Goal: Obtain resource: Download file/media

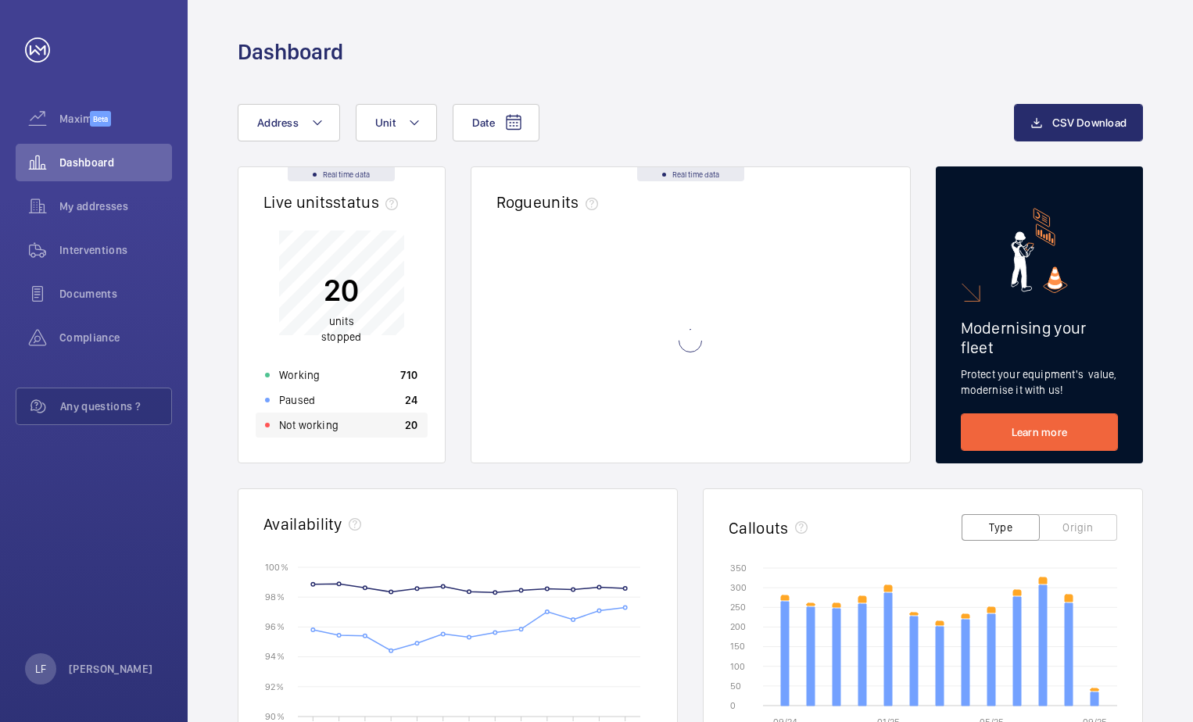
click at [343, 419] on div "Not working 20" at bounding box center [342, 425] width 172 height 25
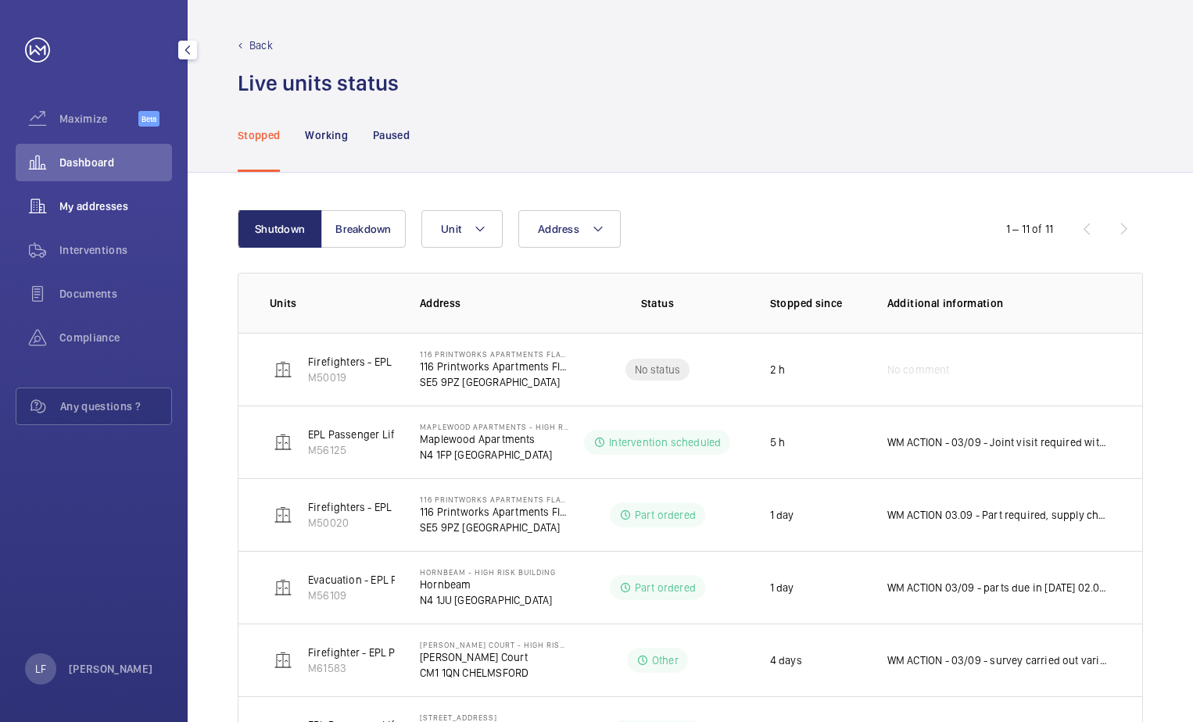
click at [127, 199] on span "My addresses" at bounding box center [115, 207] width 113 height 16
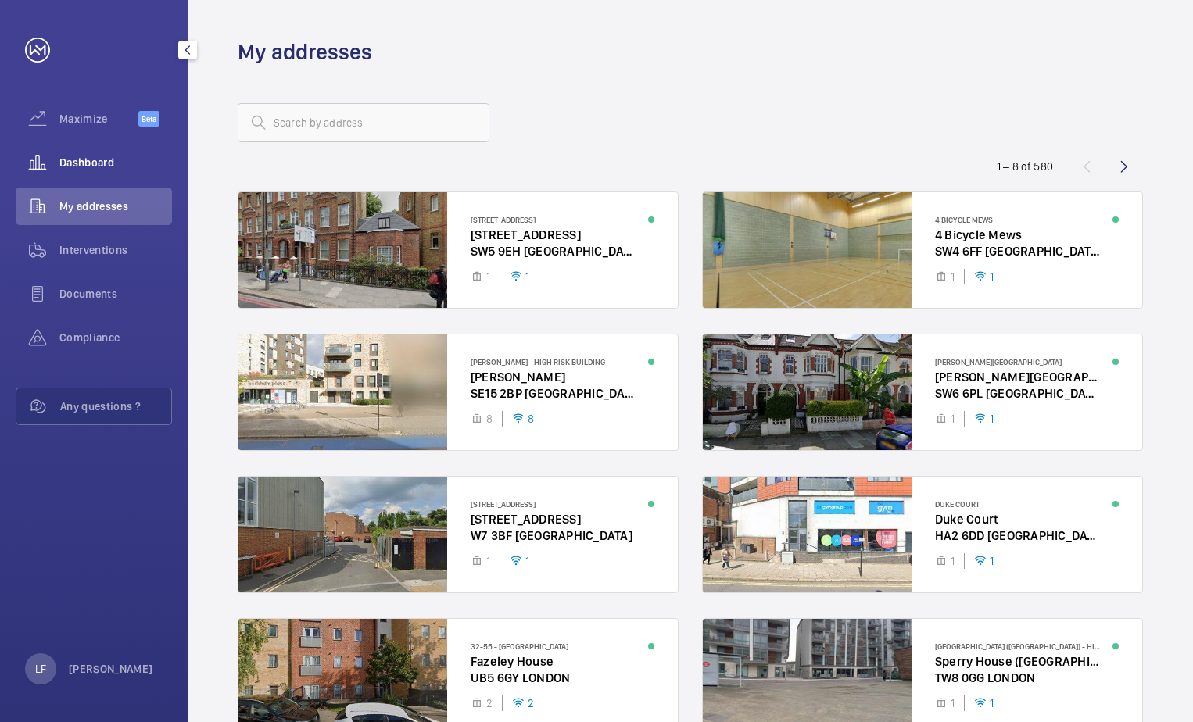
click at [102, 173] on div "Dashboard" at bounding box center [94, 163] width 156 height 38
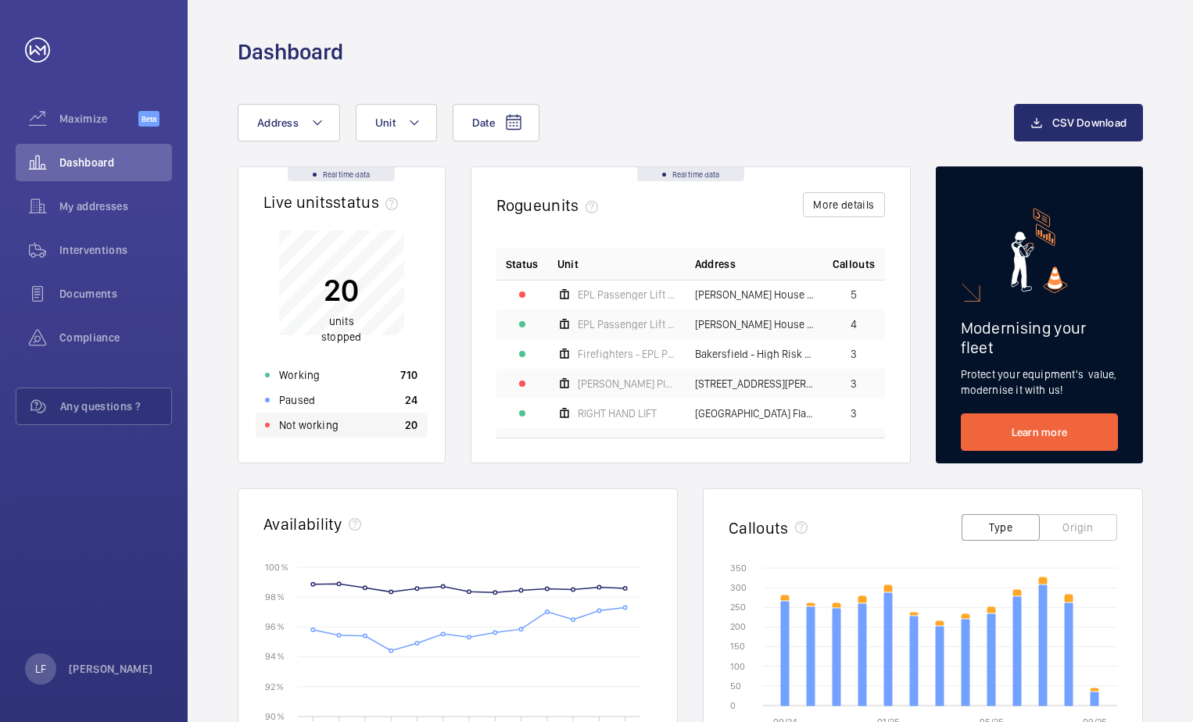
click at [309, 432] on p "Not working" at bounding box center [308, 425] width 59 height 16
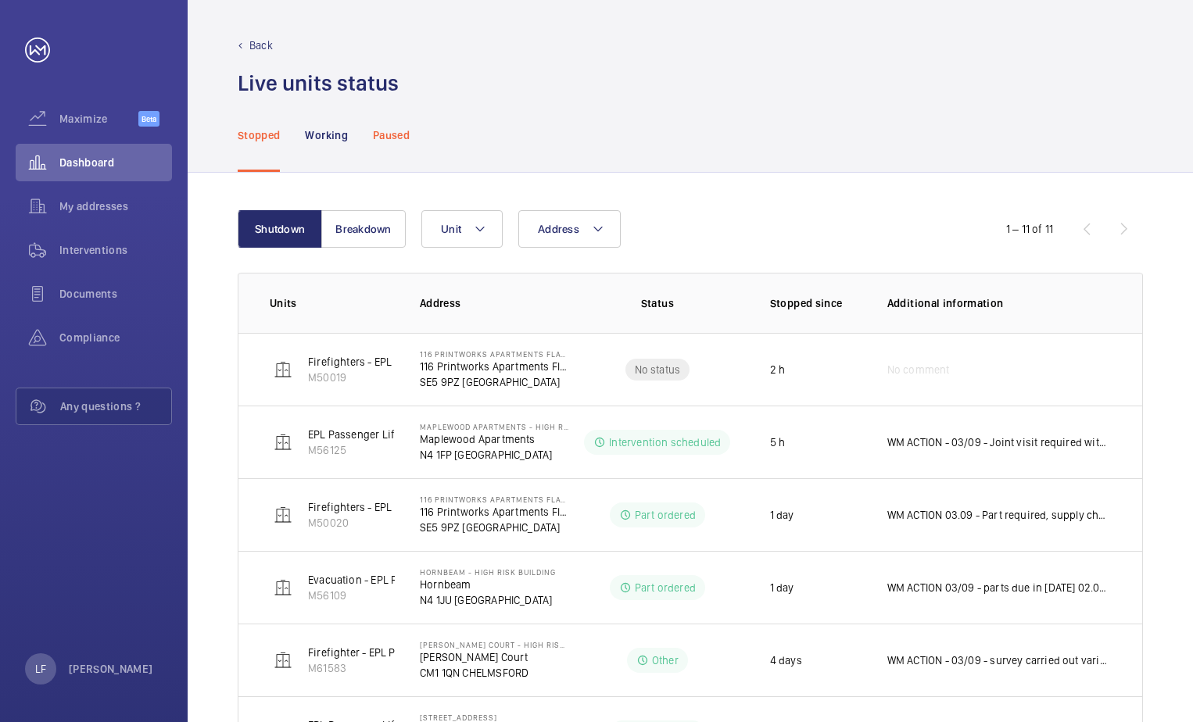
click at [398, 131] on p "Paused" at bounding box center [391, 135] width 37 height 16
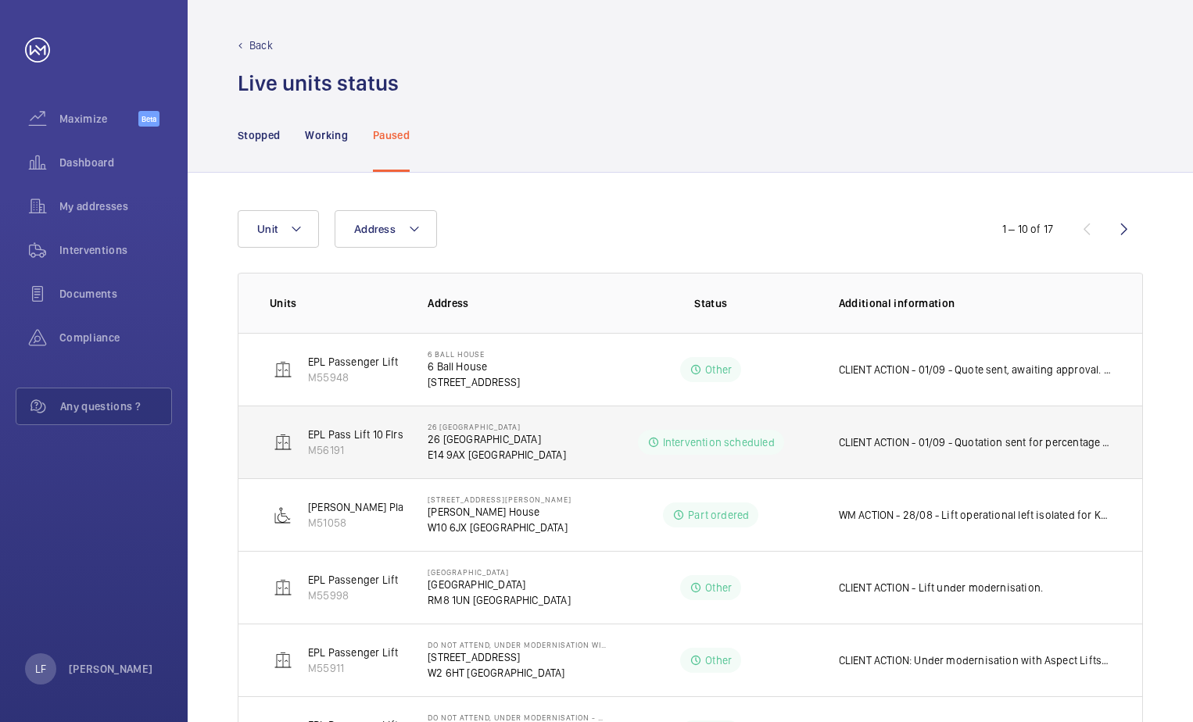
click at [444, 446] on p "26 [GEOGRAPHIC_DATA]" at bounding box center [496, 439] width 138 height 16
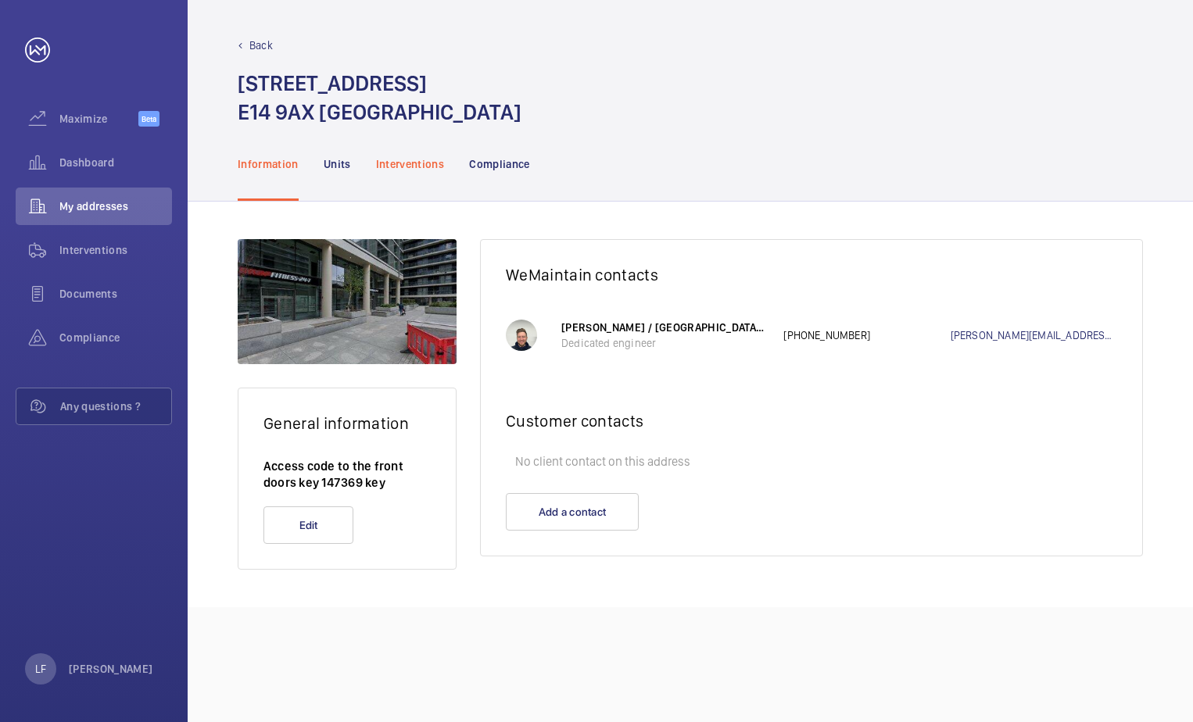
click at [403, 173] on div "Interventions" at bounding box center [410, 164] width 69 height 74
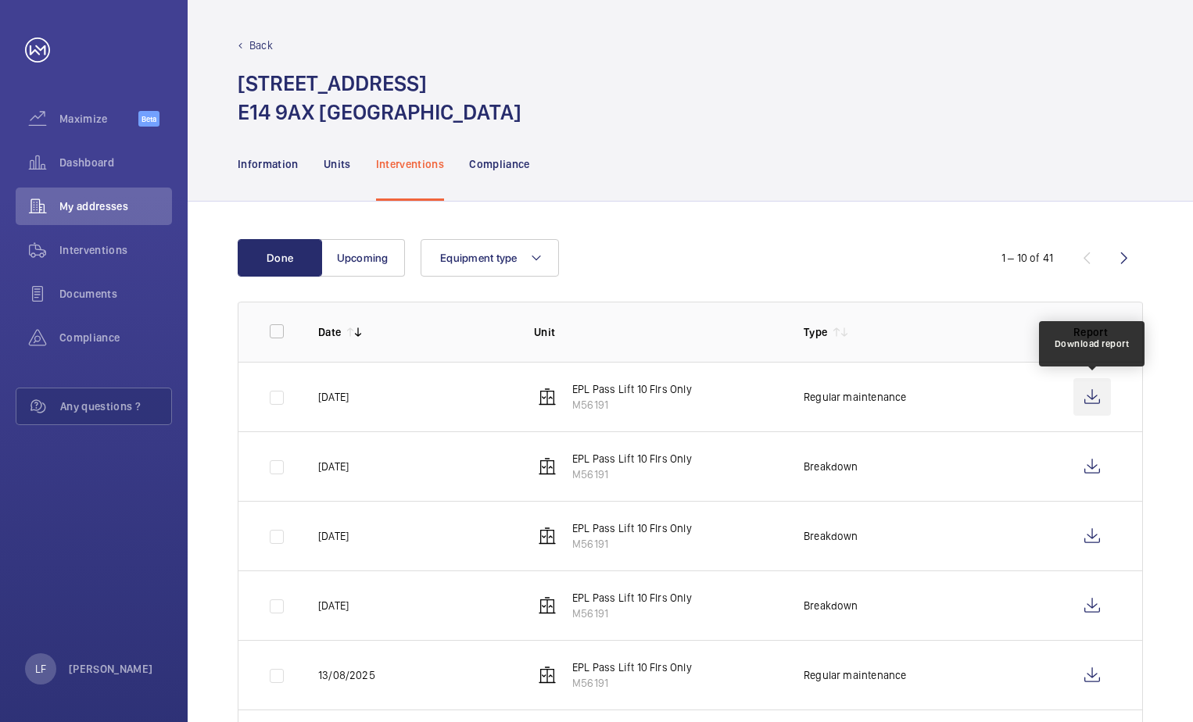
click at [1082, 394] on wm-front-icon-button at bounding box center [1092, 397] width 38 height 38
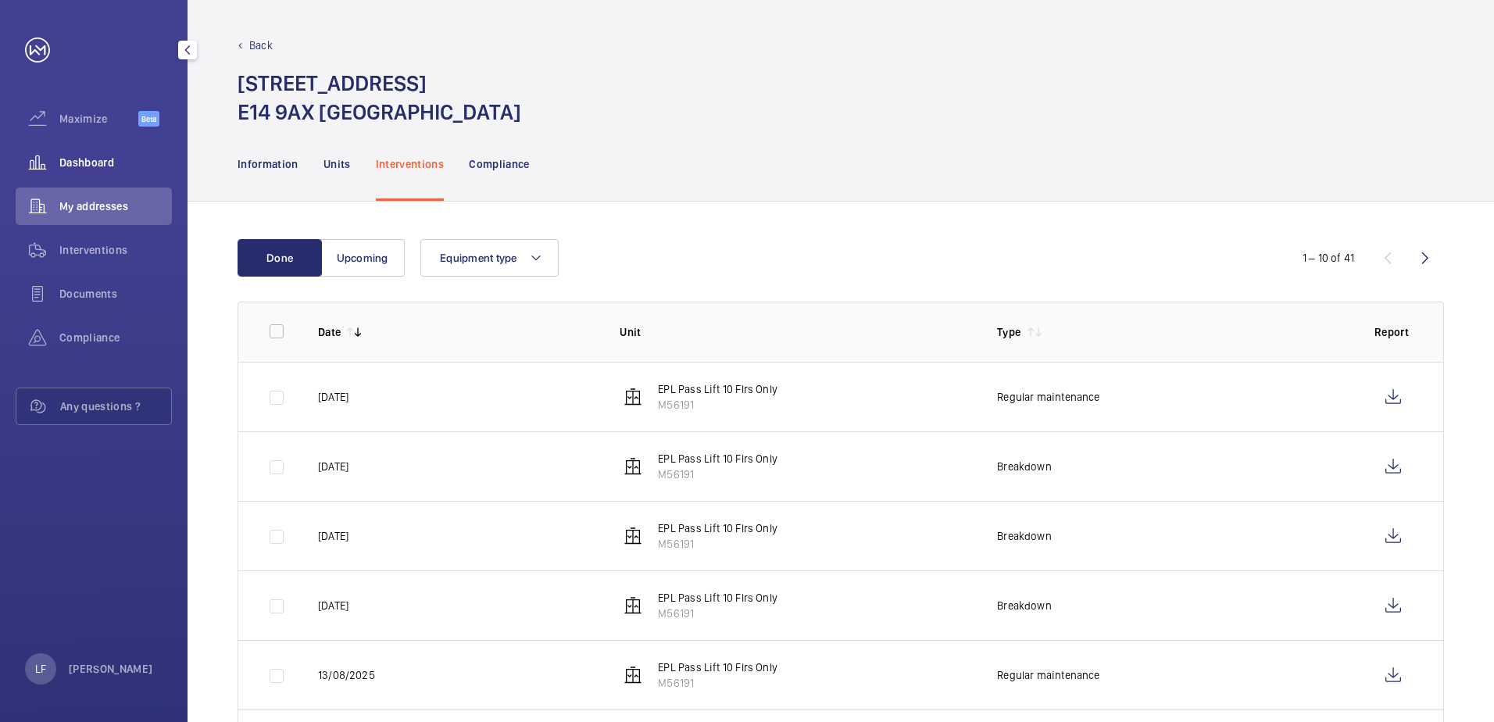
click at [91, 160] on span "Dashboard" at bounding box center [115, 163] width 113 height 16
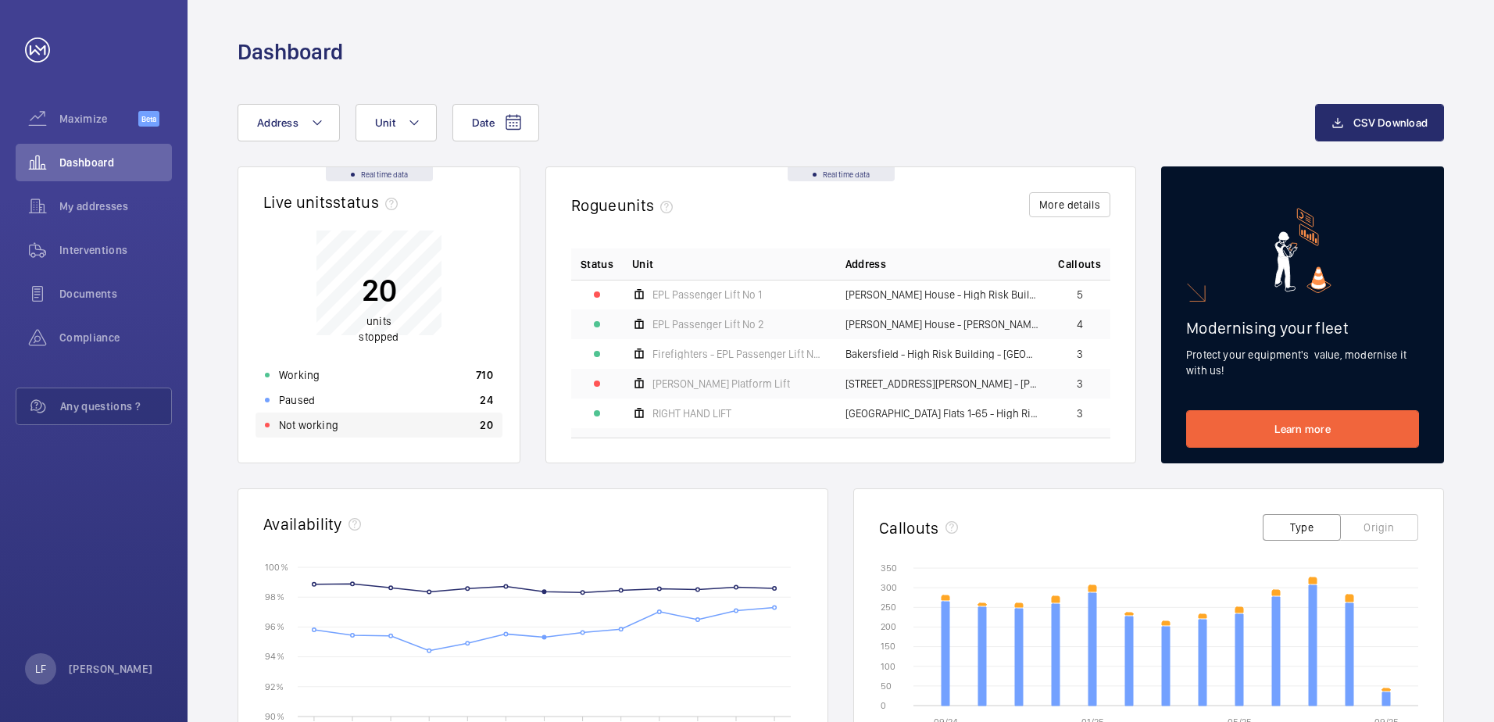
click at [359, 428] on div "Not working 20" at bounding box center [379, 425] width 247 height 25
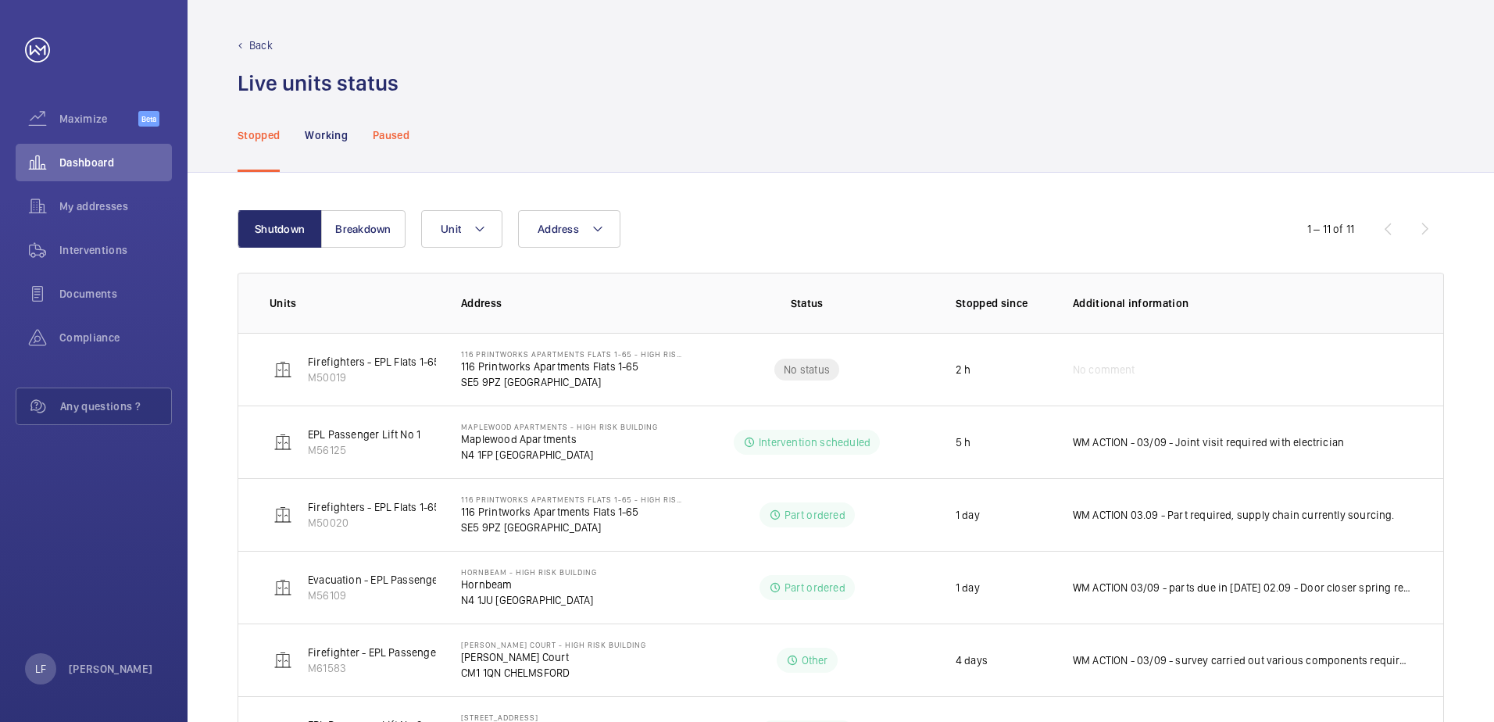
click at [391, 147] on div "Paused" at bounding box center [391, 135] width 37 height 74
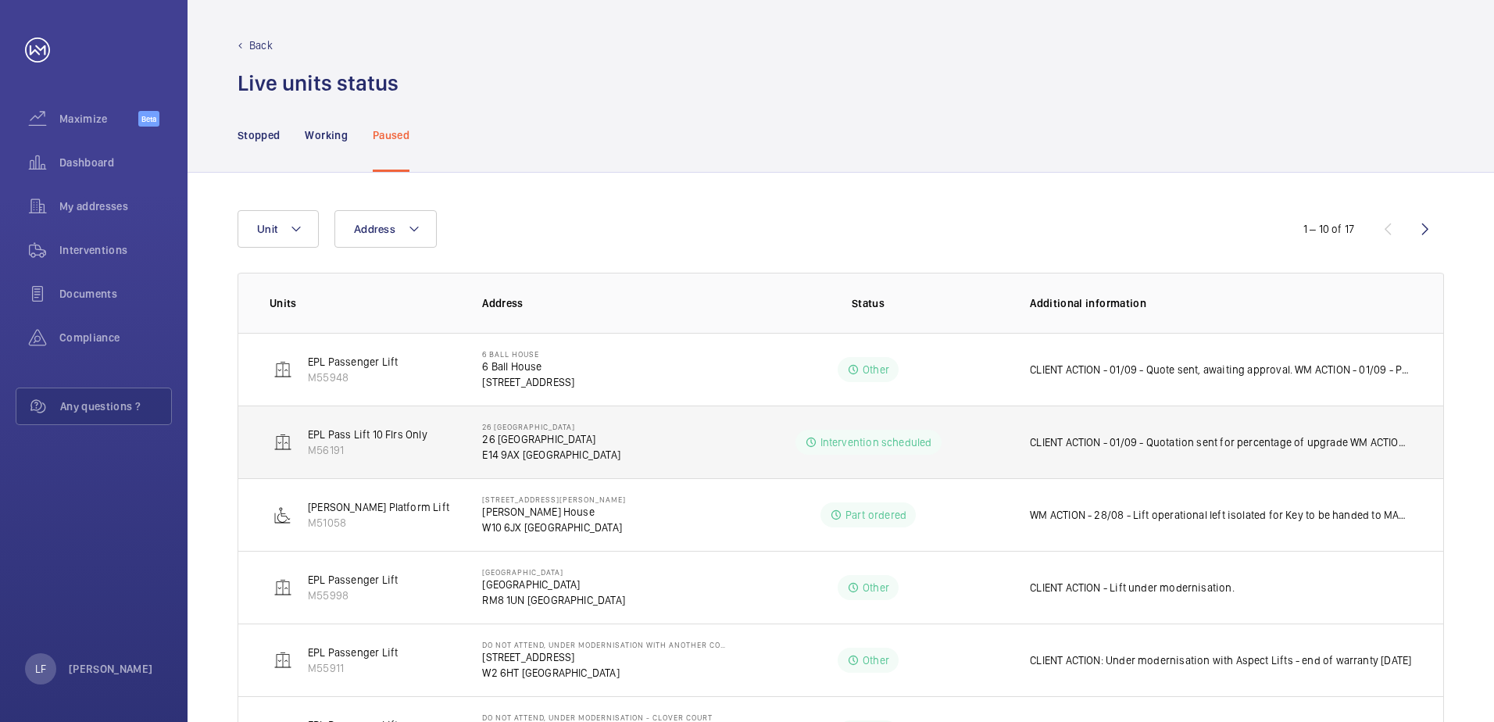
click at [1192, 449] on p "CLIENT ACTION - 01/09 - Quotation sent for percentage of upgrade WM ACTION - 01…" at bounding box center [1221, 443] width 382 height 16
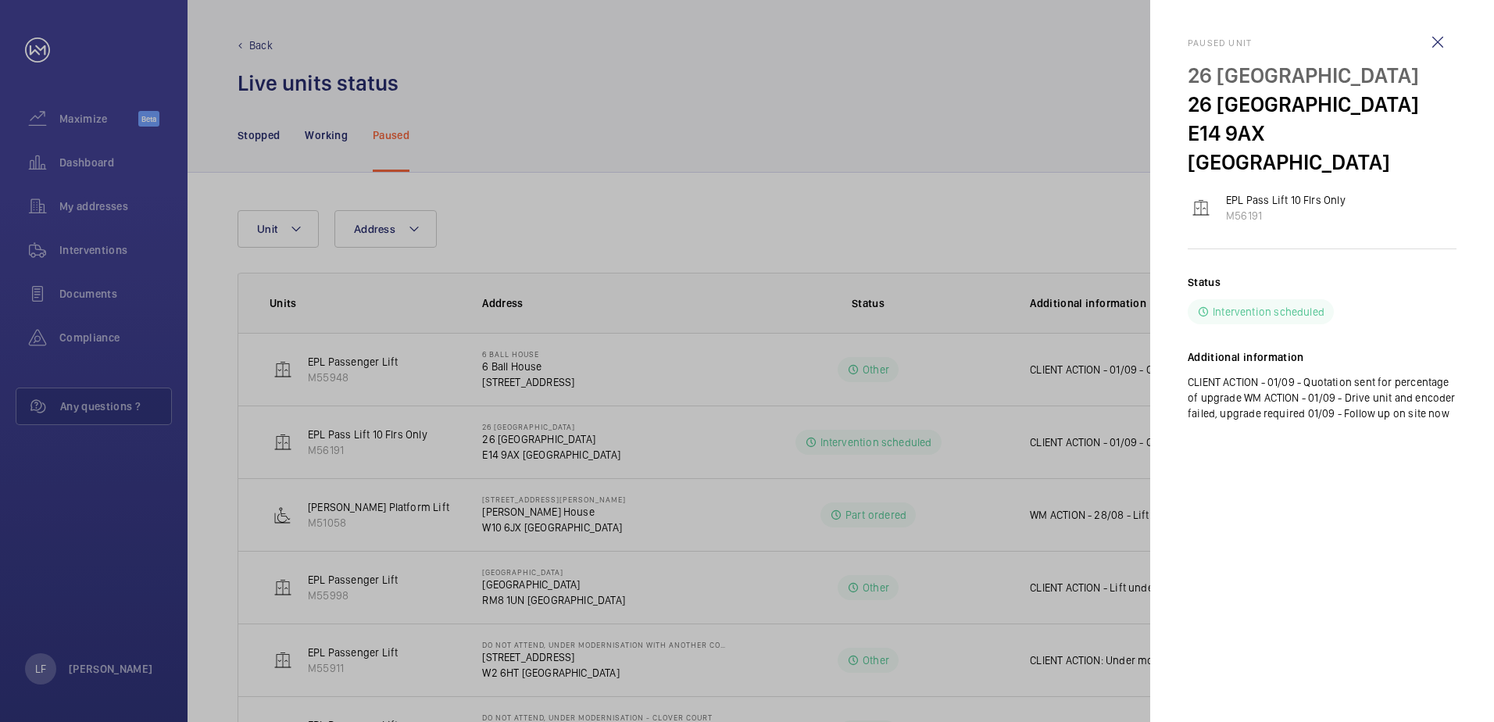
click at [1168, 449] on mat-sidenav "Paused [STREET_ADDRESS] EPL Pass Lift 10 Flrs Only M56191 Status Intervention s…" at bounding box center [1322, 361] width 344 height 722
click at [1132, 449] on div at bounding box center [747, 361] width 1494 height 722
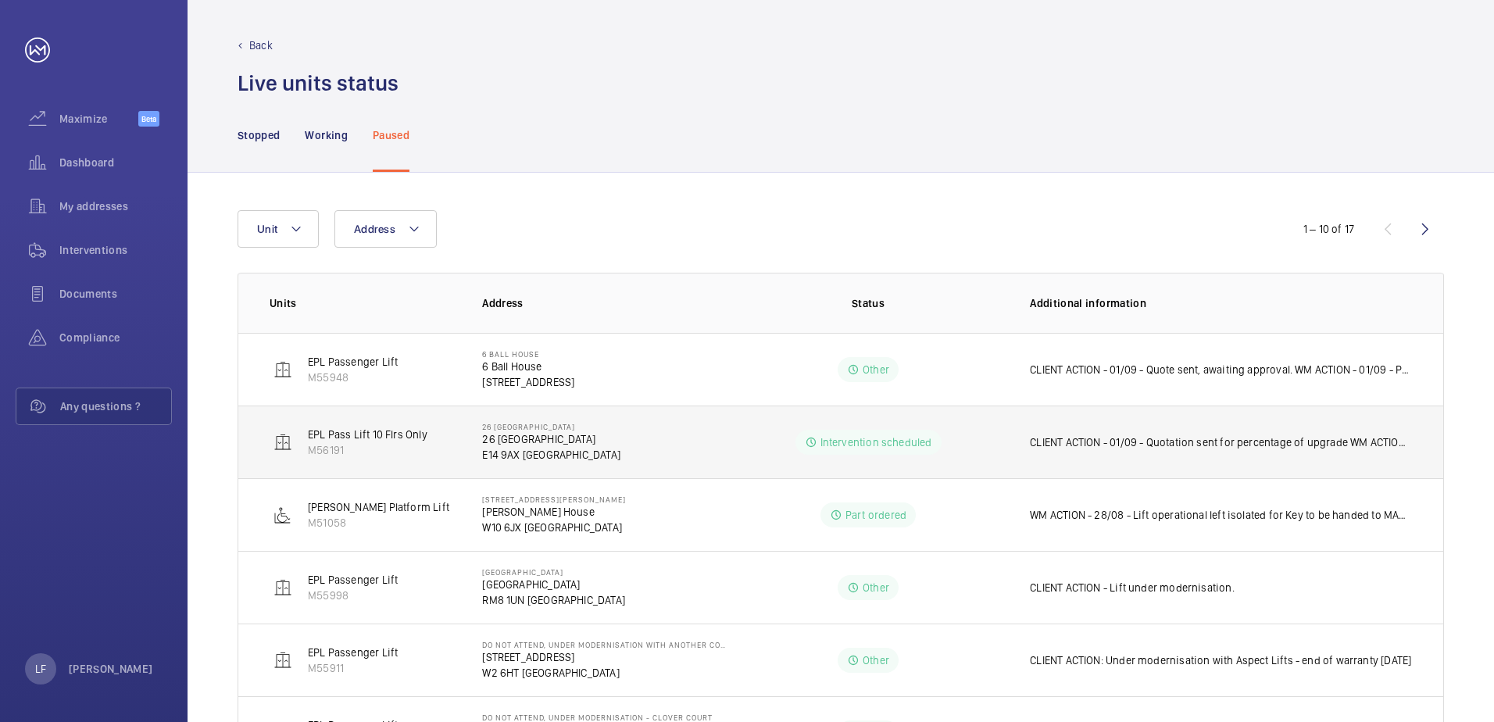
click at [510, 433] on p "26 [GEOGRAPHIC_DATA]" at bounding box center [551, 439] width 138 height 16
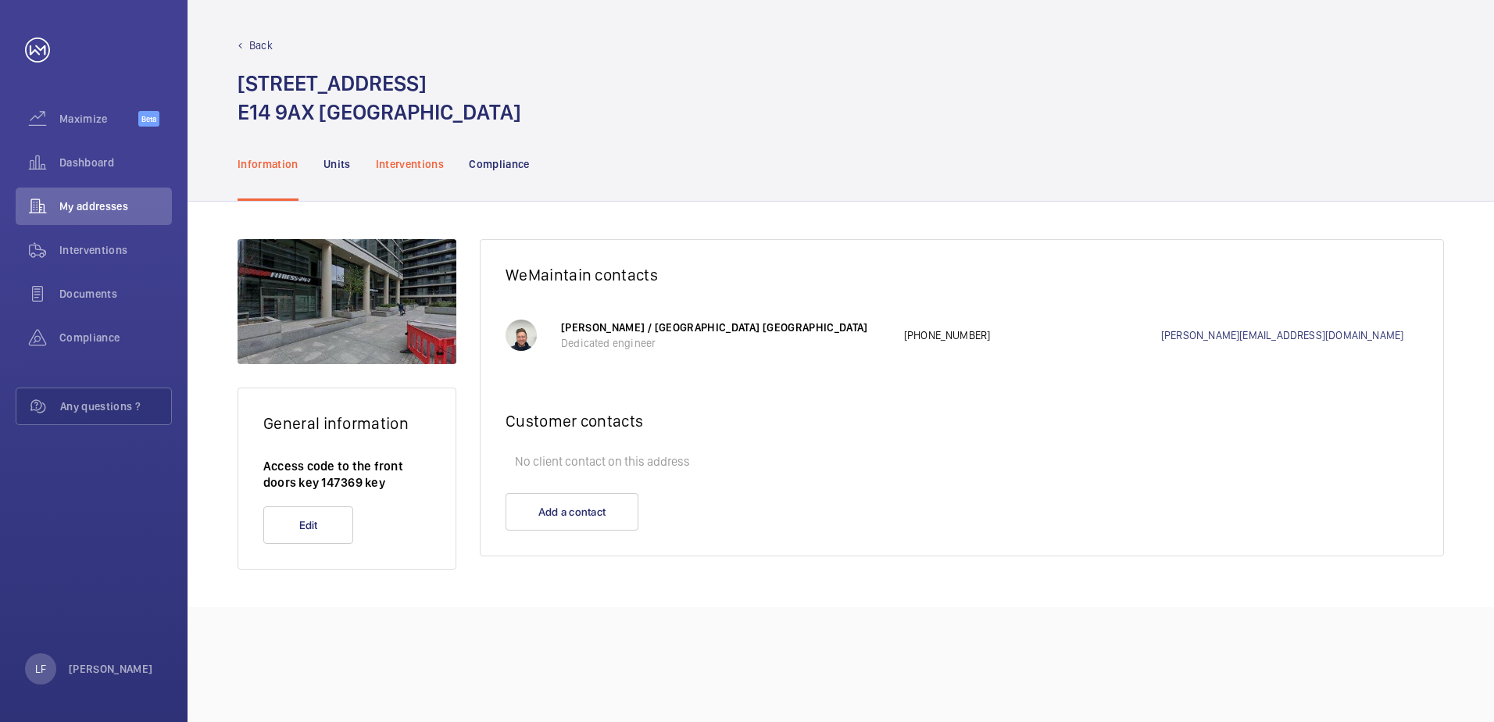
click at [401, 181] on div "Interventions" at bounding box center [410, 164] width 69 height 74
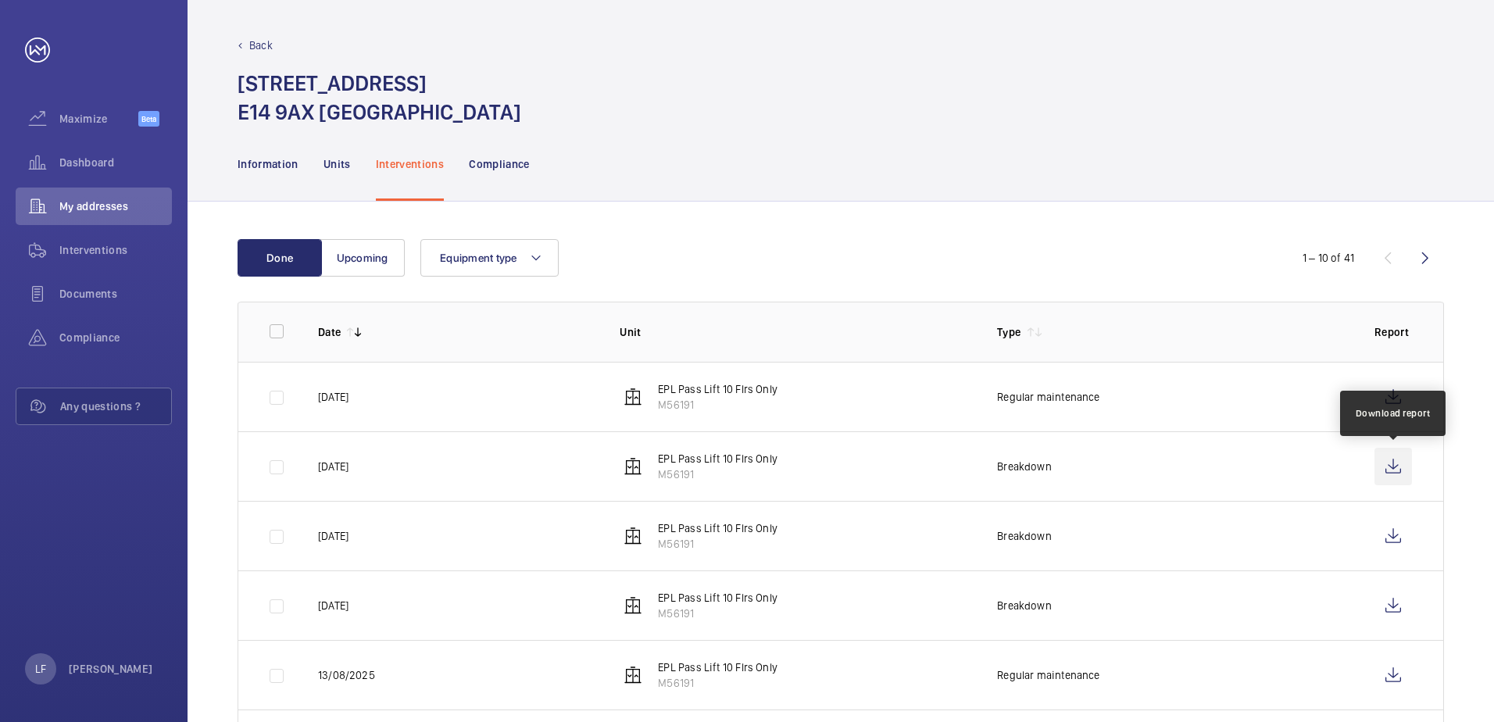
click at [1192, 470] on wm-front-icon-button at bounding box center [1394, 467] width 38 height 38
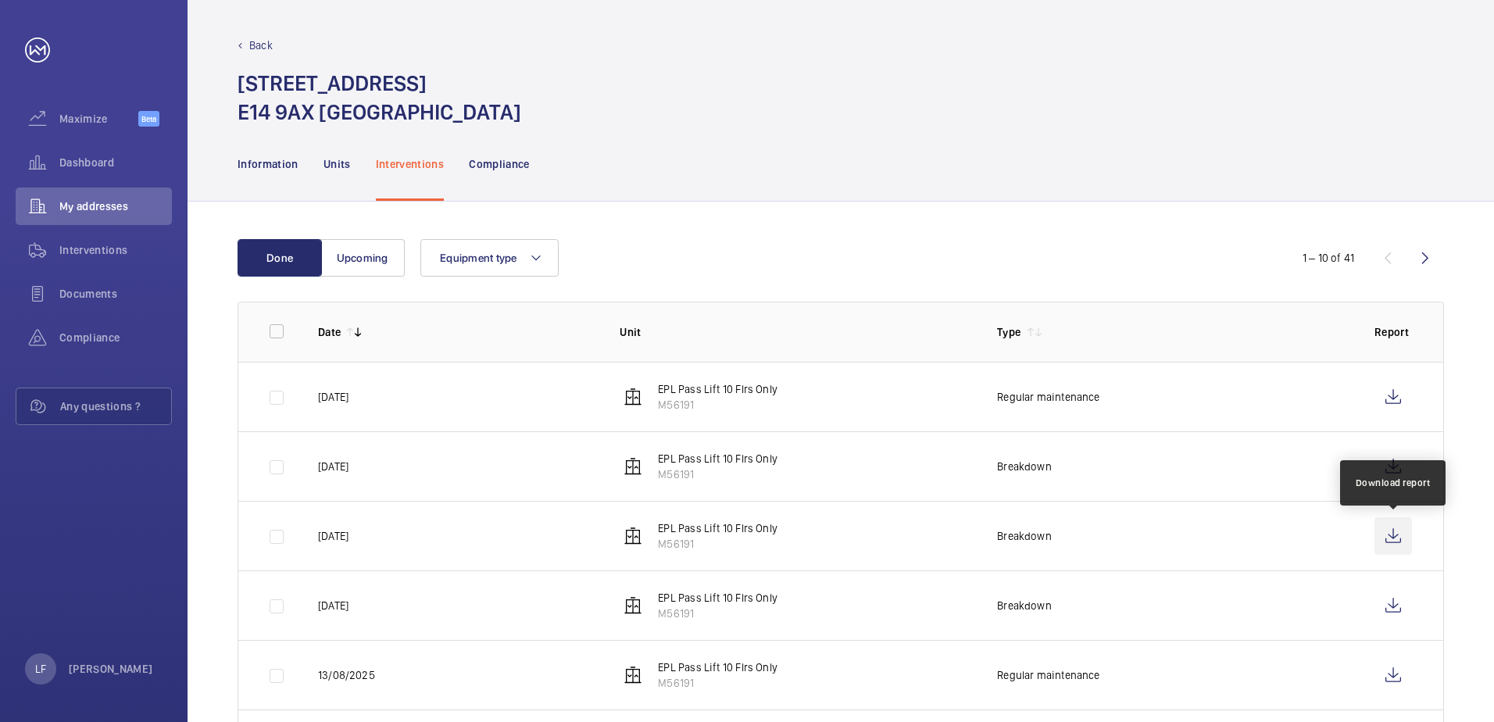
click at [1192, 539] on wm-front-icon-button at bounding box center [1394, 536] width 38 height 38
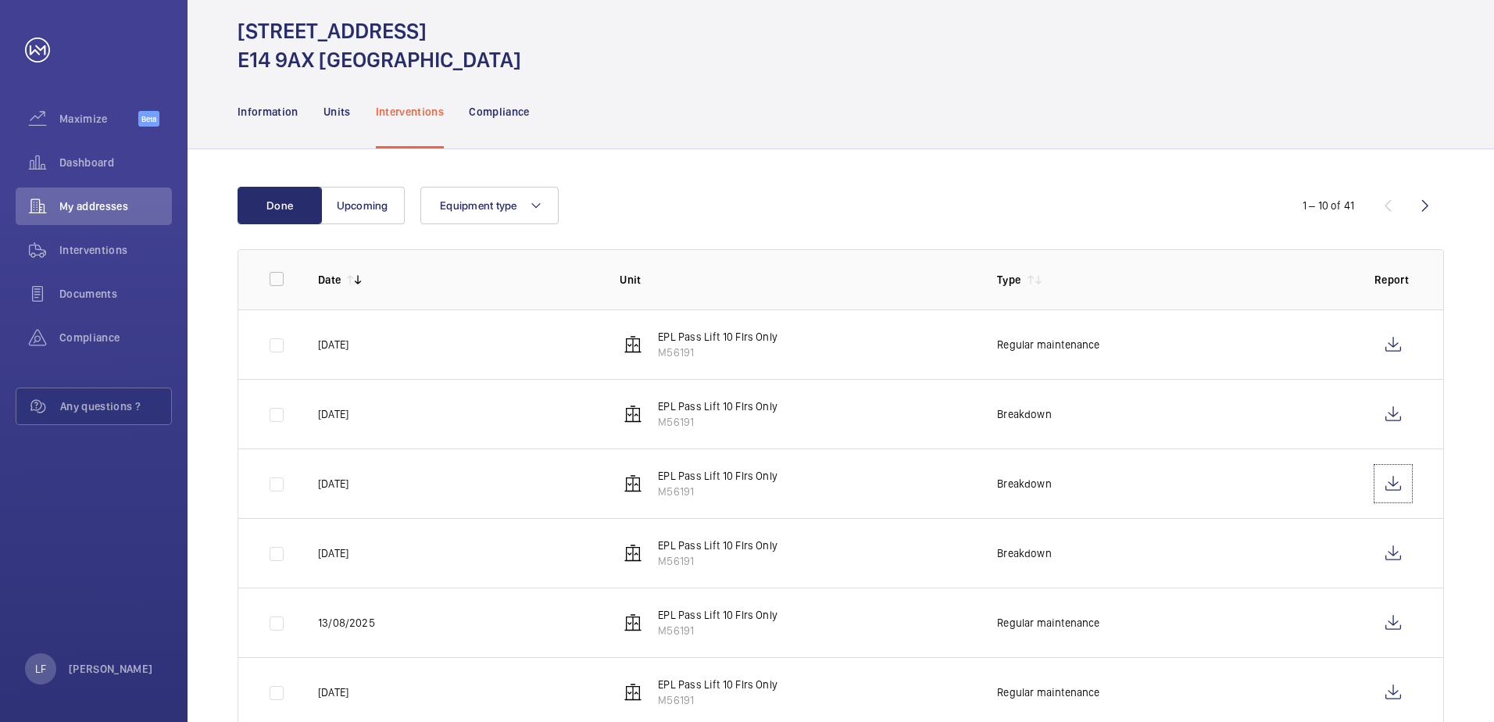
scroll to position [78, 0]
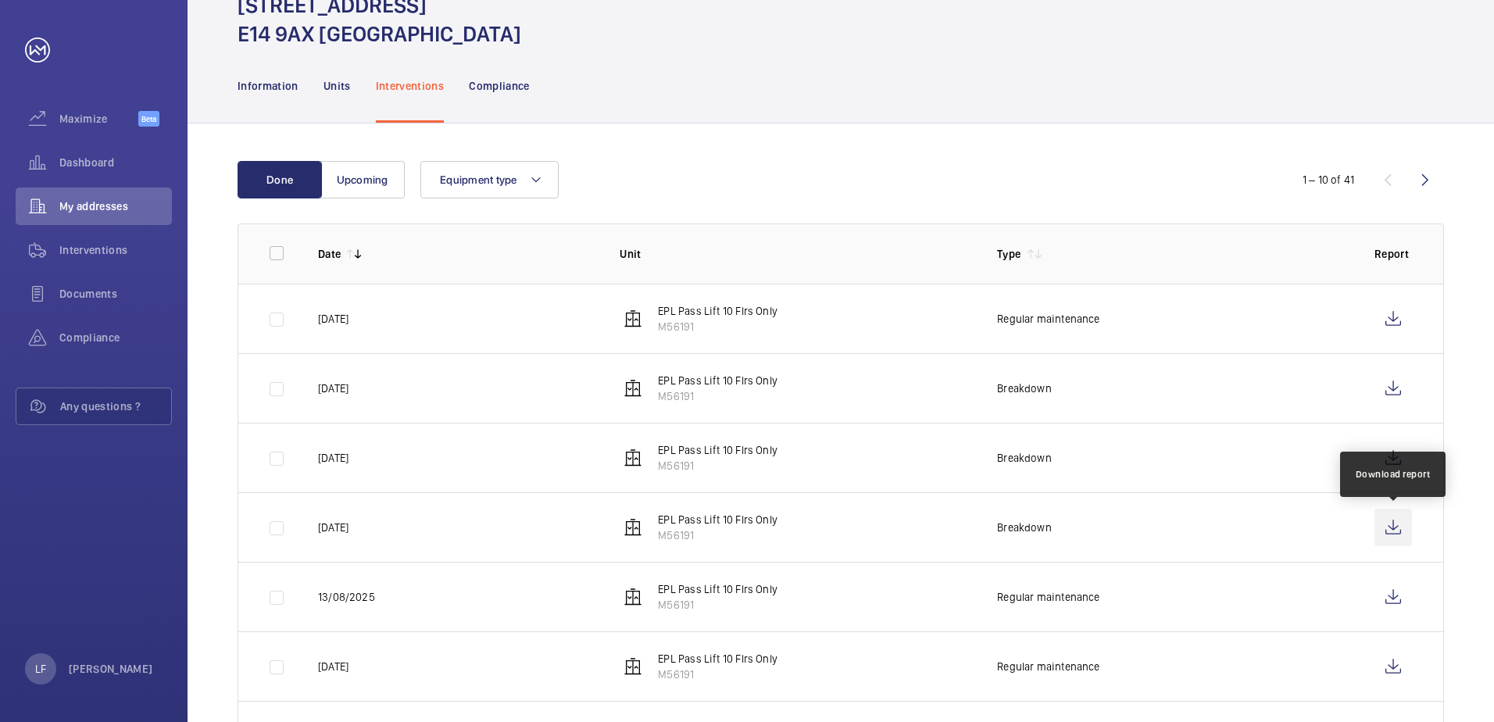
click at [1192, 532] on wm-front-icon-button at bounding box center [1394, 528] width 38 height 38
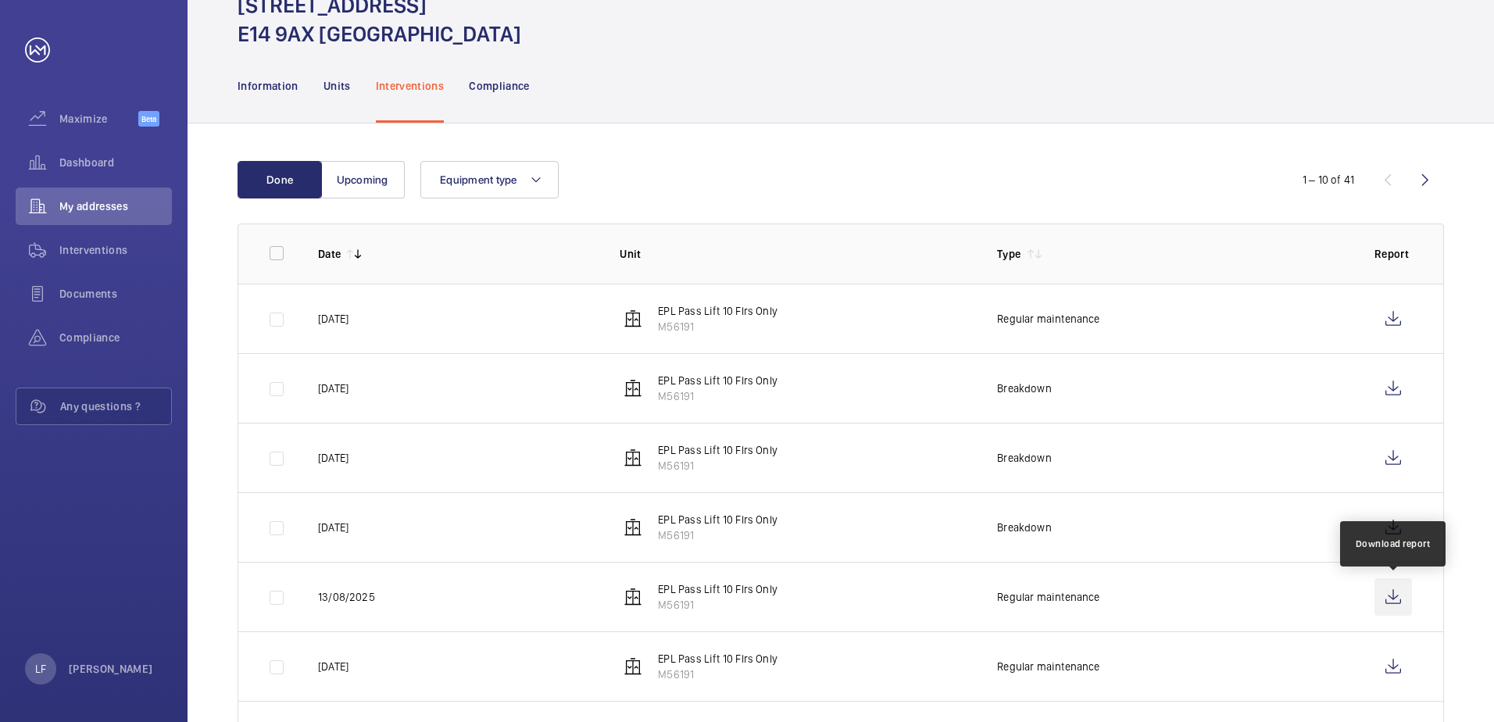
click at [1192, 604] on wm-front-icon-button at bounding box center [1394, 597] width 38 height 38
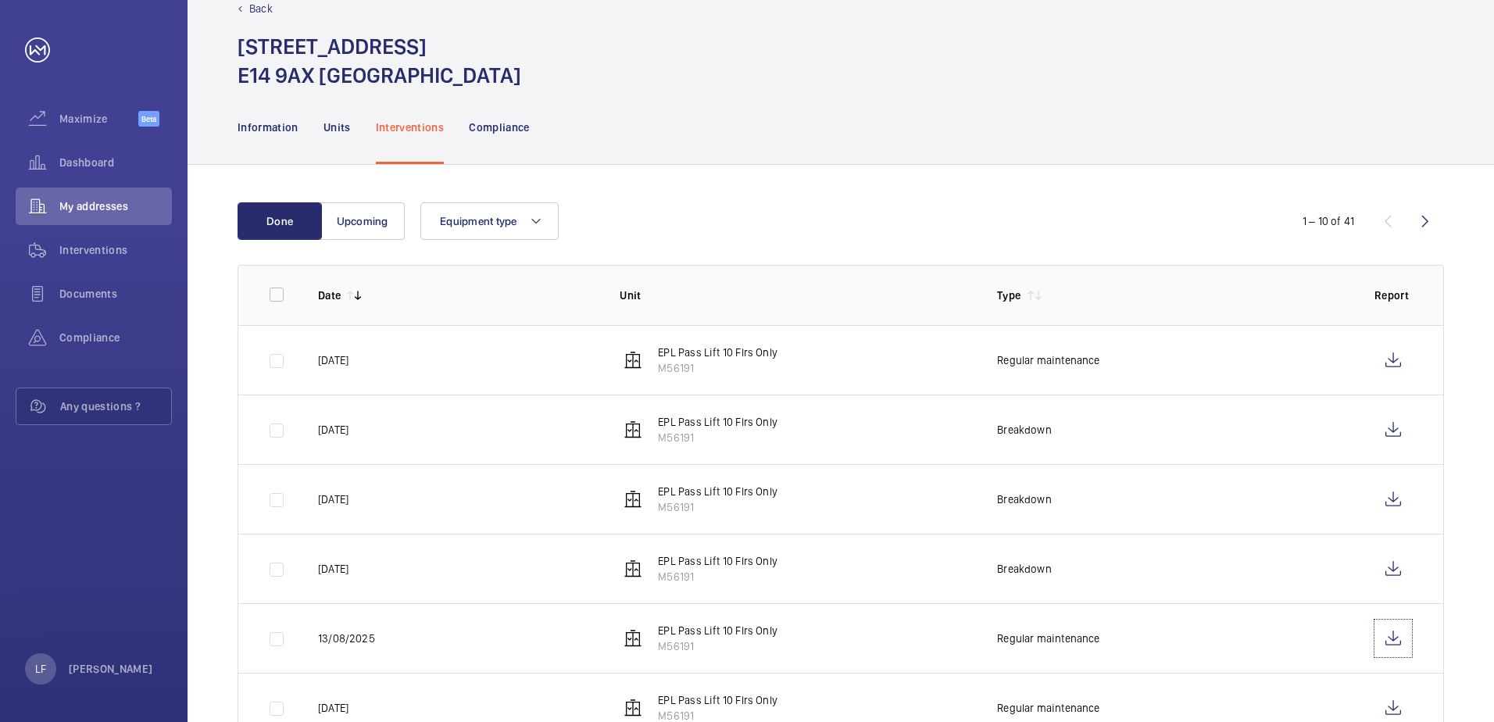
scroll to position [0, 0]
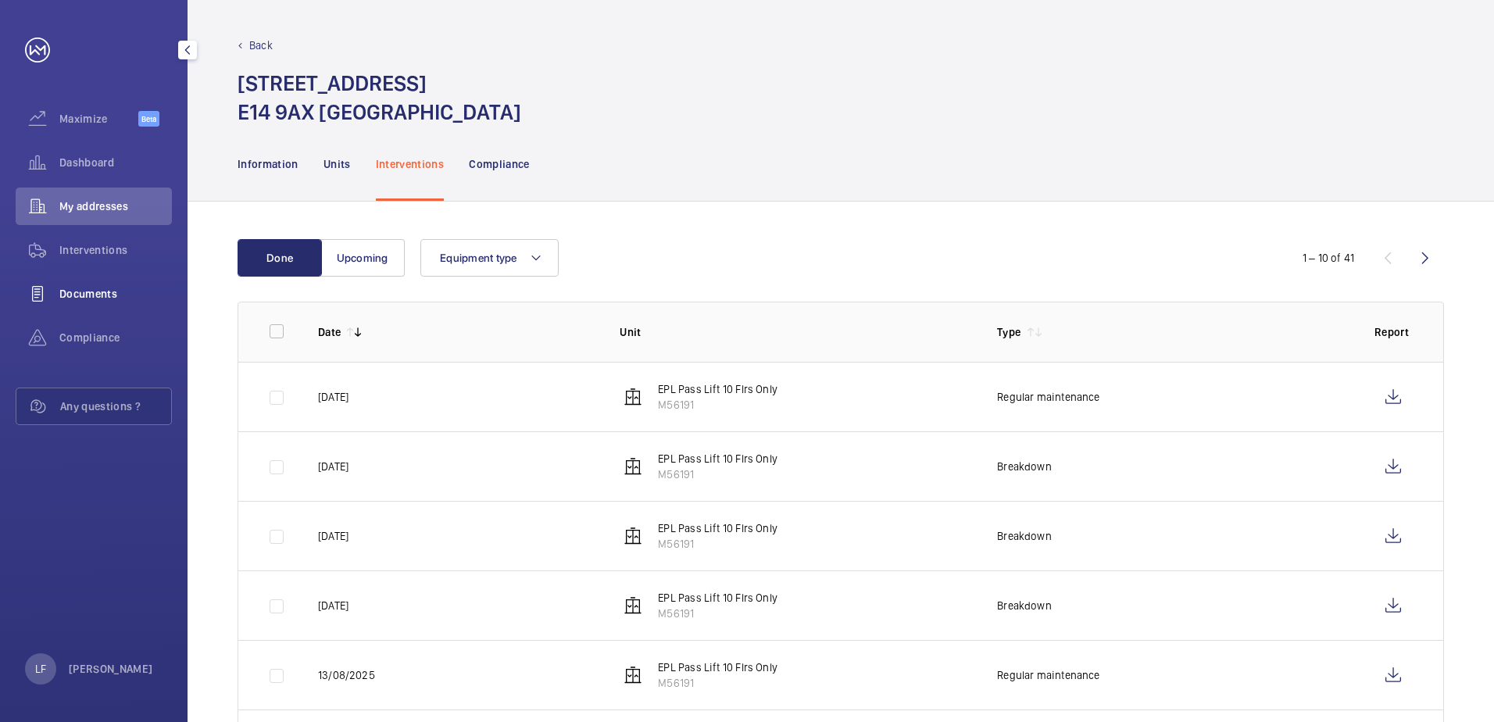
click at [95, 294] on span "Documents" at bounding box center [115, 294] width 113 height 16
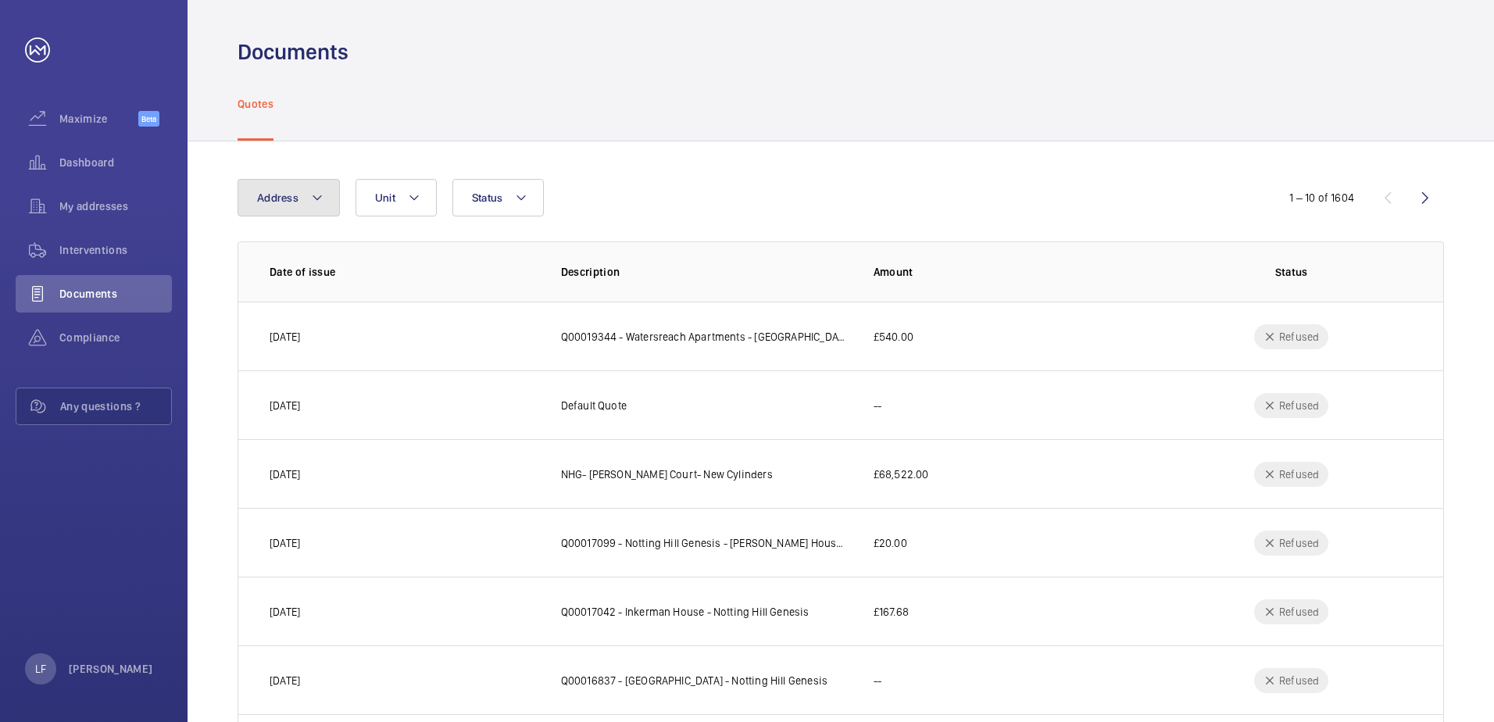
click at [324, 204] on button "Address" at bounding box center [289, 198] width 102 height 38
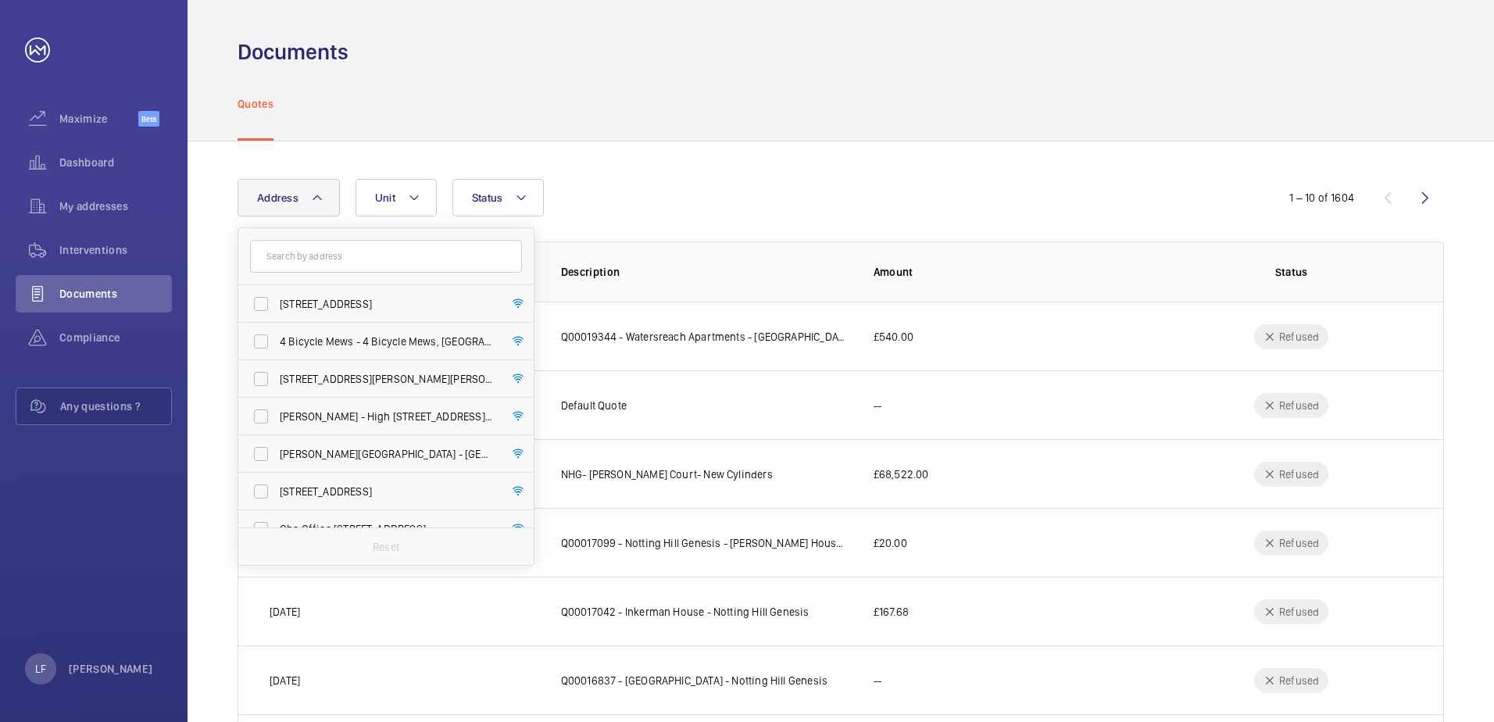
click at [320, 251] on input "text" at bounding box center [386, 256] width 272 height 33
type input "whit"
click at [266, 411] on label "[STREET_ADDRESS]" at bounding box center [374, 417] width 272 height 38
click at [266, 411] on input "[STREET_ADDRESS]" at bounding box center [260, 416] width 31 height 31
checkbox input "true"
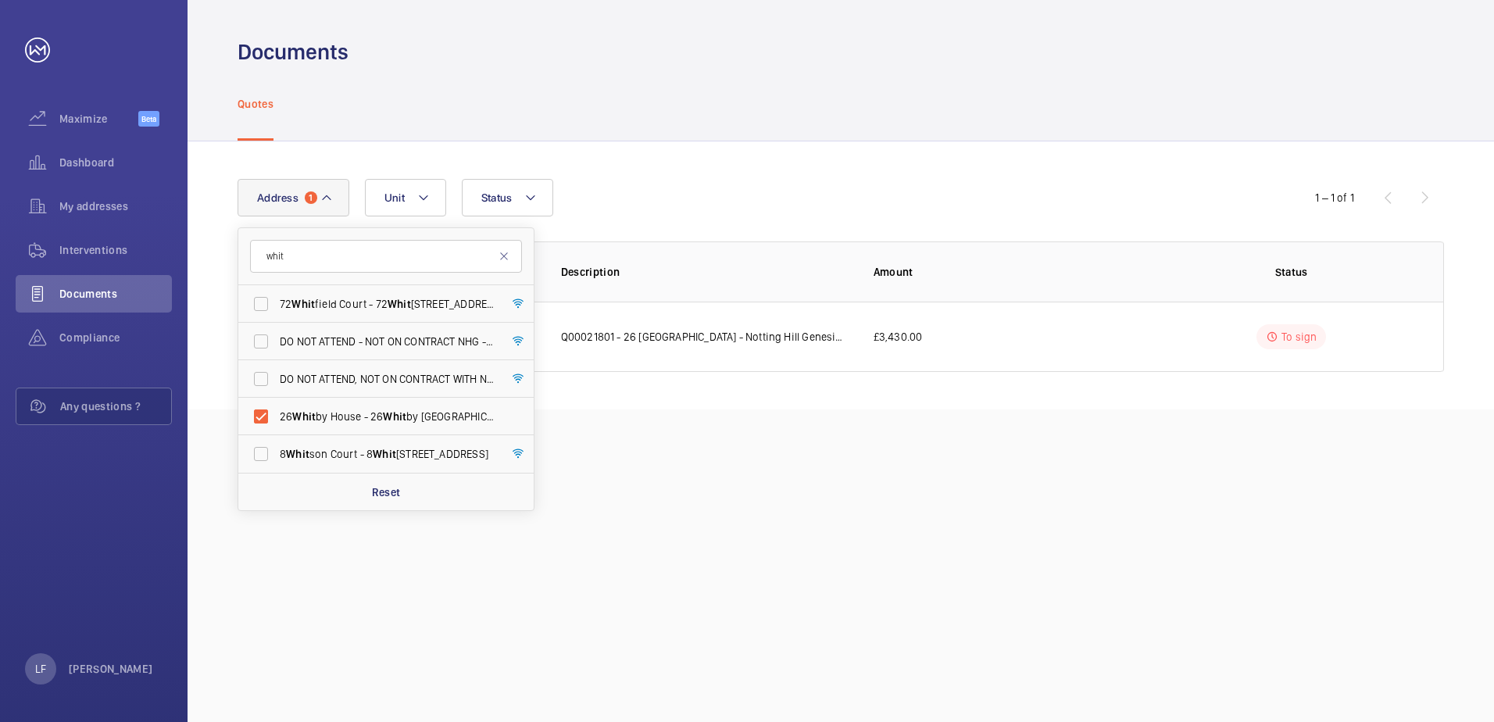
click at [662, 195] on div "Address [STREET_ADDRESS] DO NOT ATTEND - NOT ON CONTRACT NHG - Whit more Buildi…" at bounding box center [747, 198] width 1019 height 38
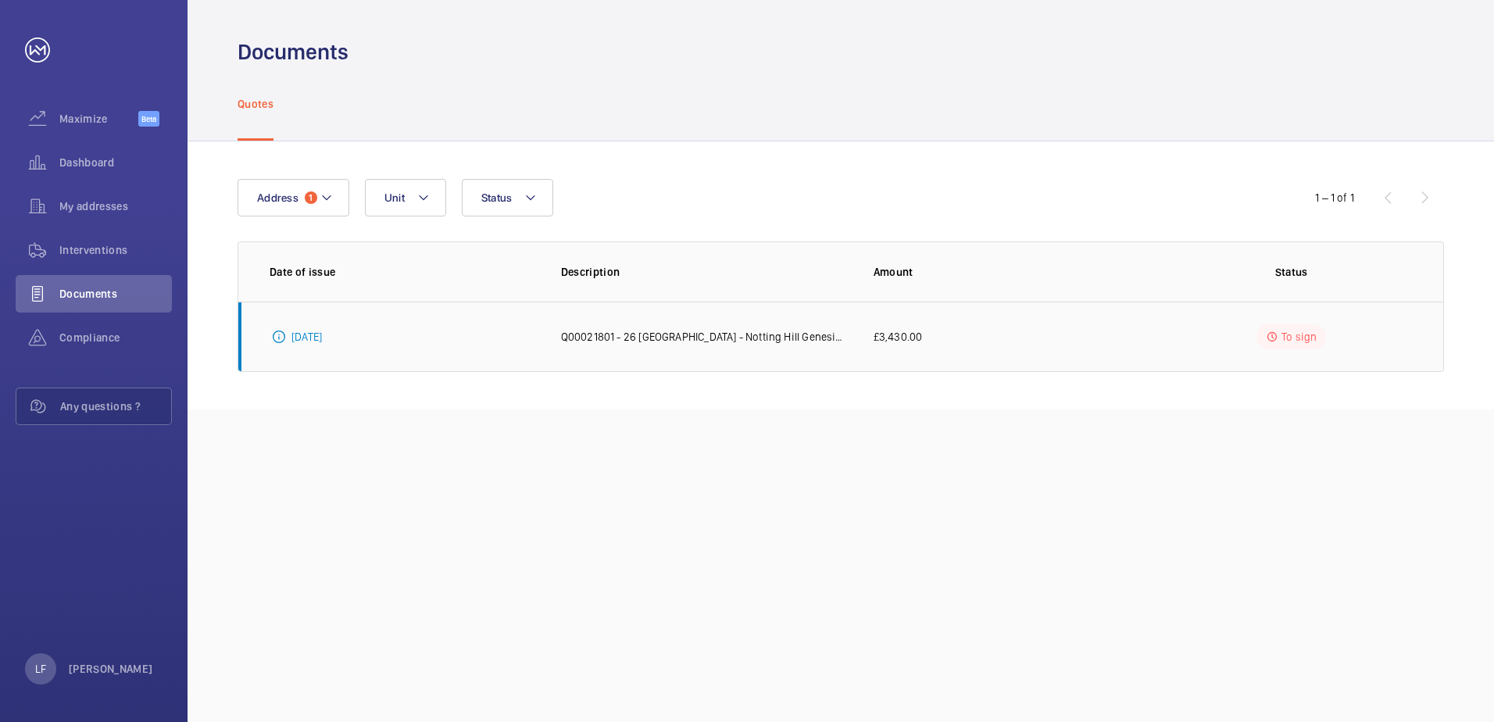
click at [644, 339] on p "Q00021801 - 26 [GEOGRAPHIC_DATA] - Notting Hill Genesis - Kone Drive Upgrade" at bounding box center [705, 337] width 288 height 16
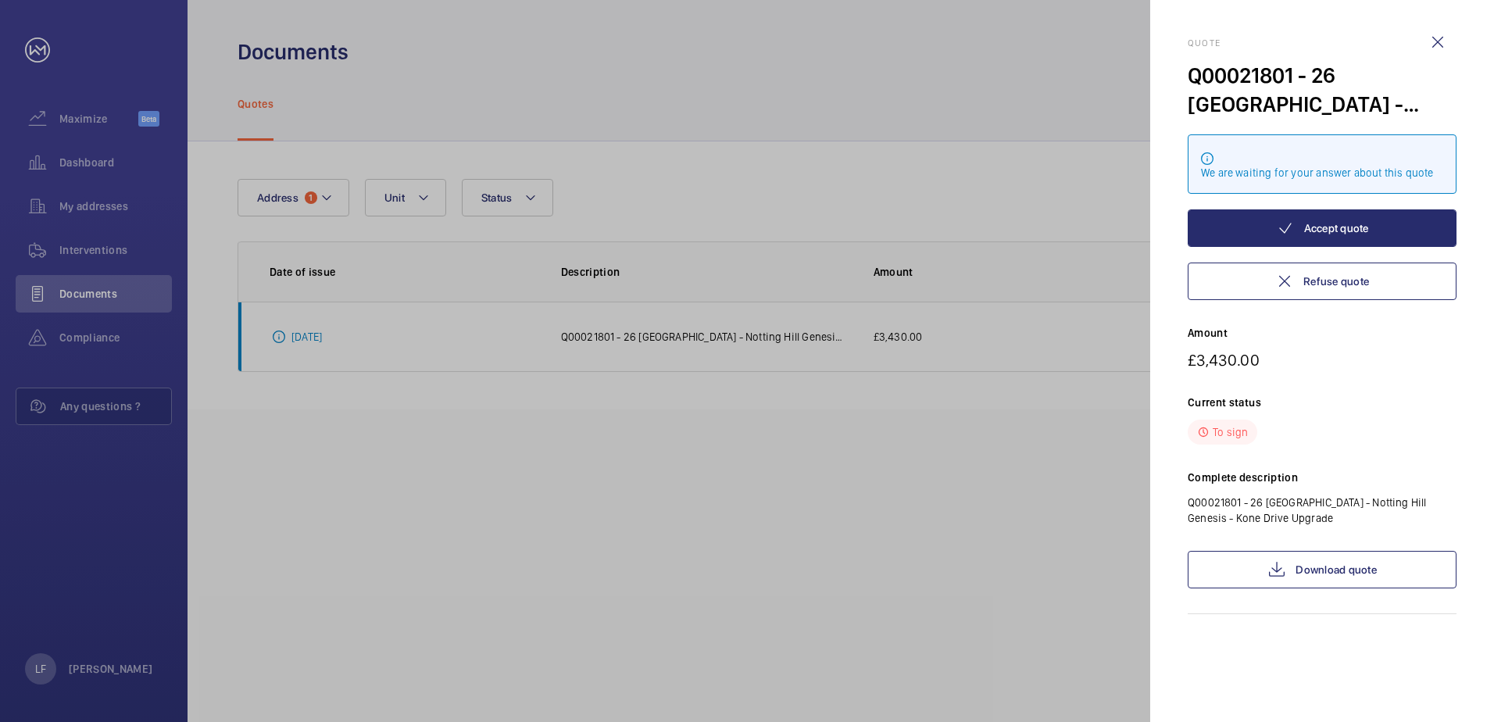
click at [1192, 589] on div "Quote Q00021801 - 26 Whitby House - Notting Hill Genesis - Kone Drive Upgrade W…" at bounding box center [1322, 326] width 269 height 577
click at [1192, 584] on link "Download quote" at bounding box center [1322, 570] width 269 height 38
click at [540, 433] on div at bounding box center [747, 361] width 1494 height 722
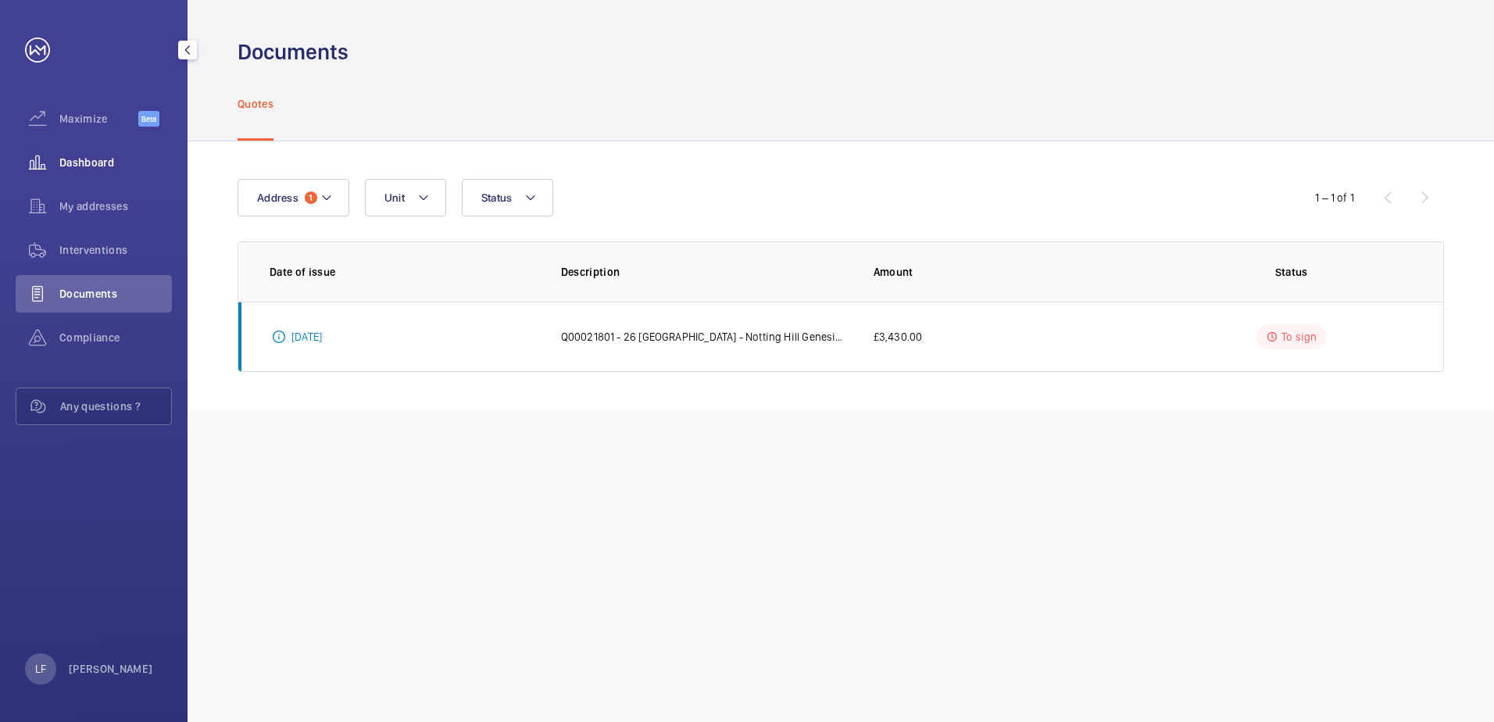
click at [90, 158] on span "Dashboard" at bounding box center [115, 163] width 113 height 16
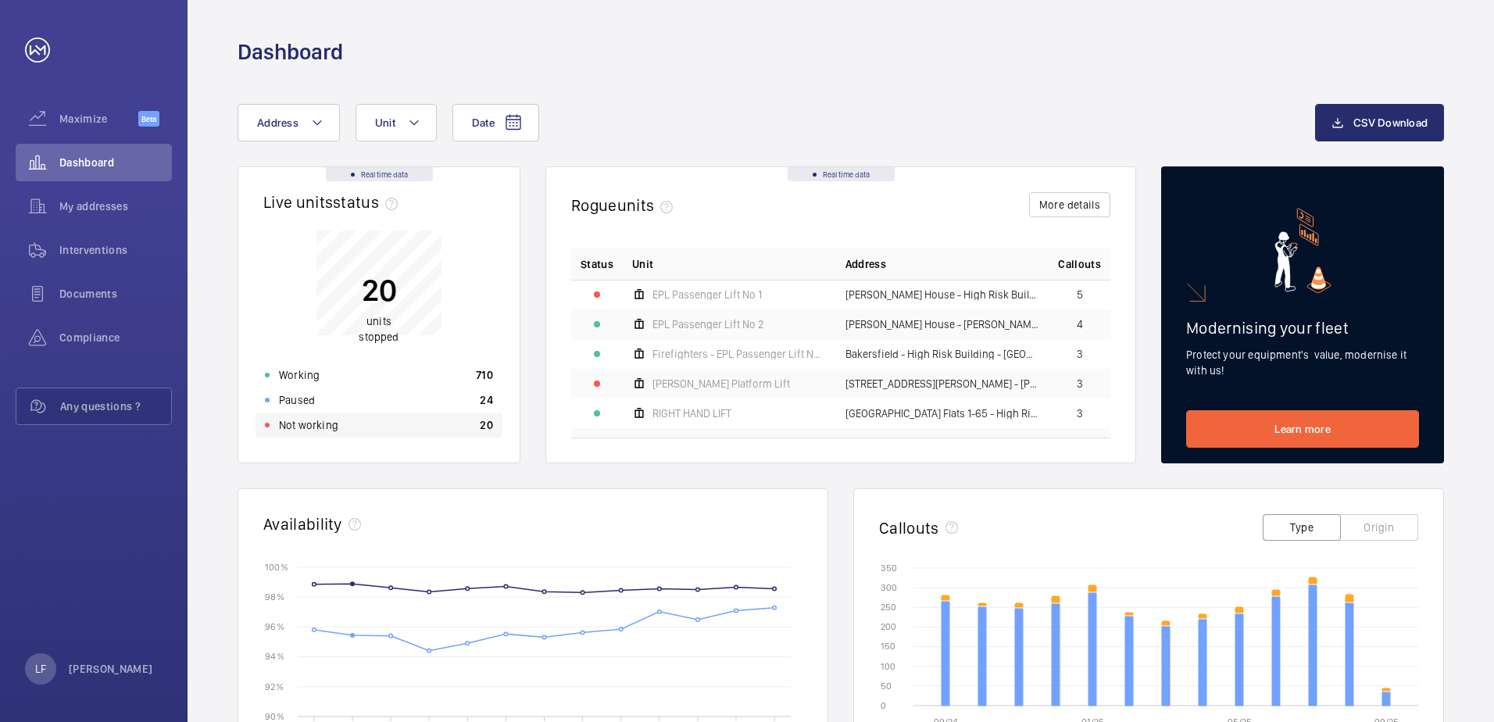
click at [299, 431] on p "Not working" at bounding box center [308, 425] width 59 height 16
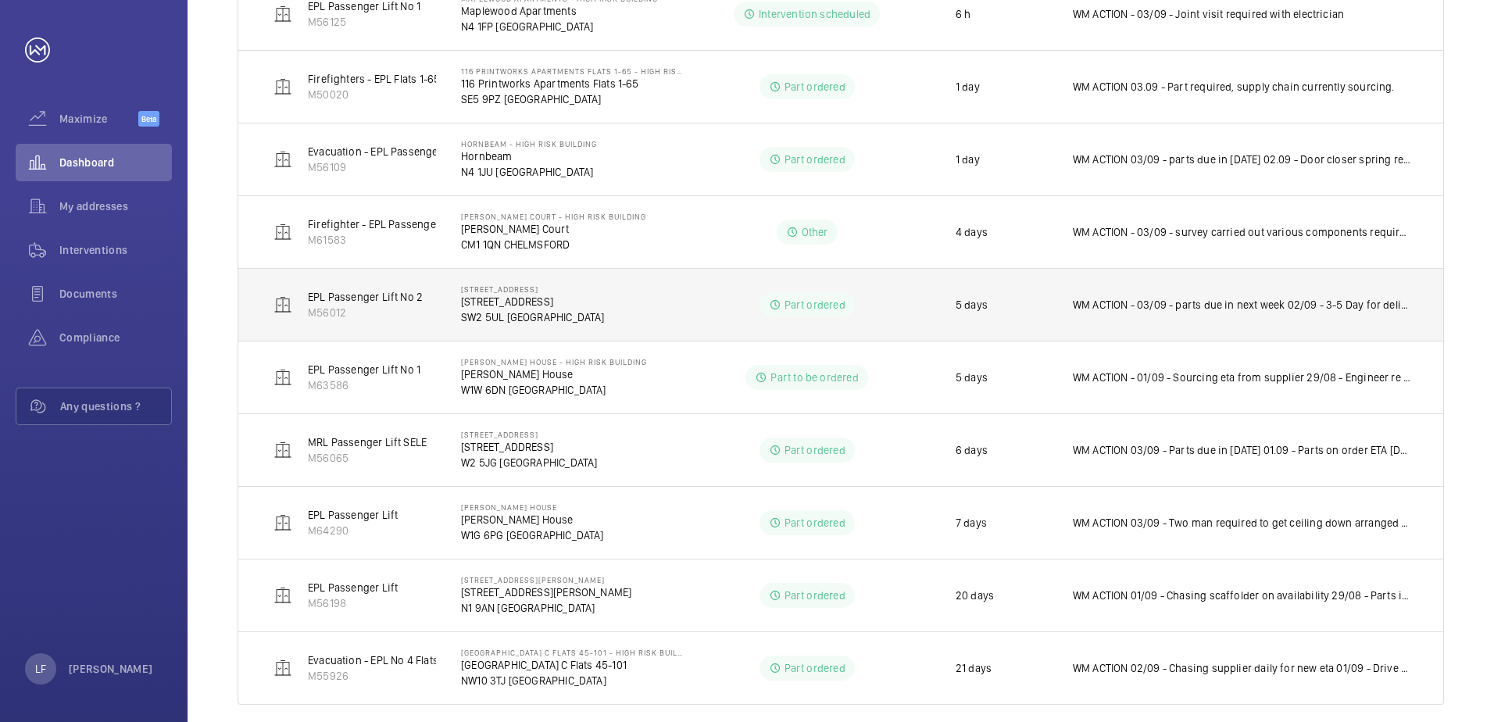
scroll to position [449, 0]
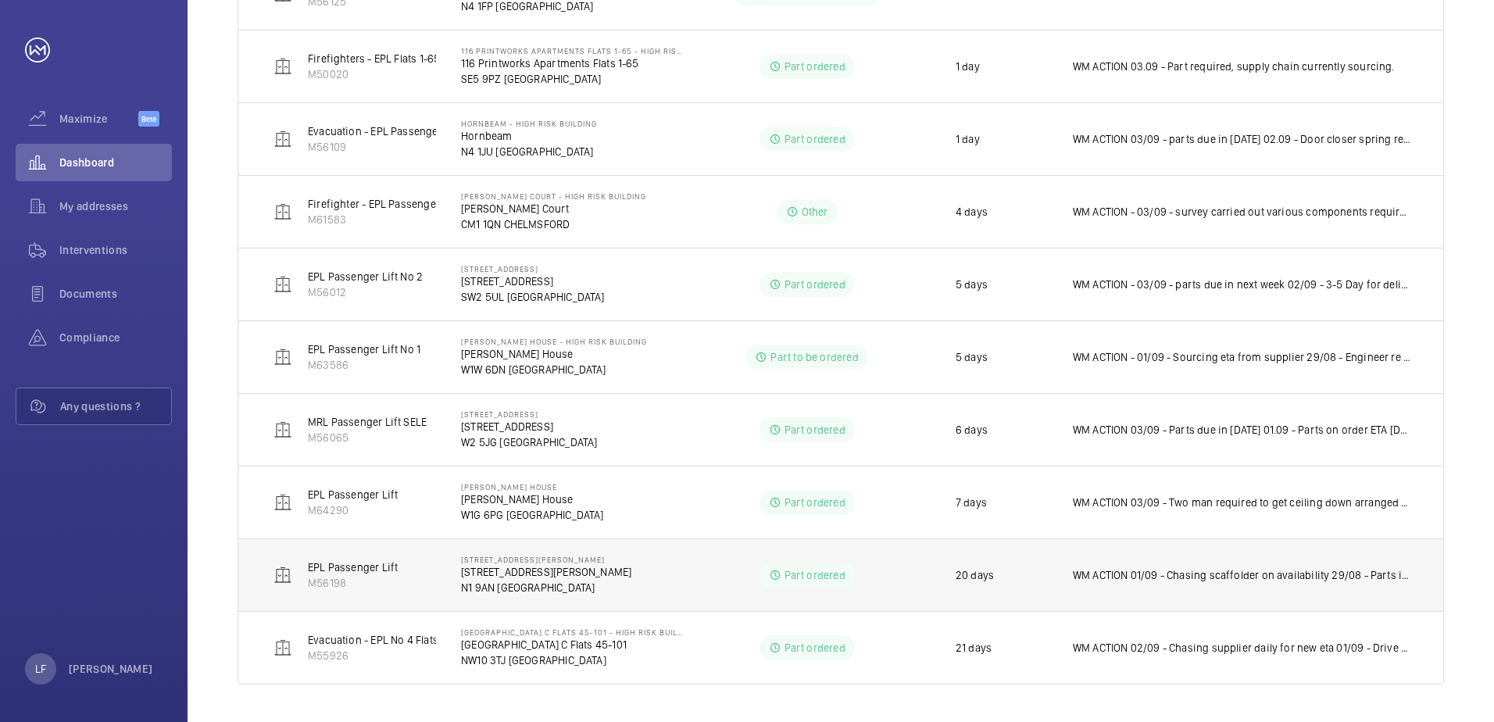
click at [500, 574] on p "[STREET_ADDRESS][PERSON_NAME]" at bounding box center [546, 572] width 170 height 16
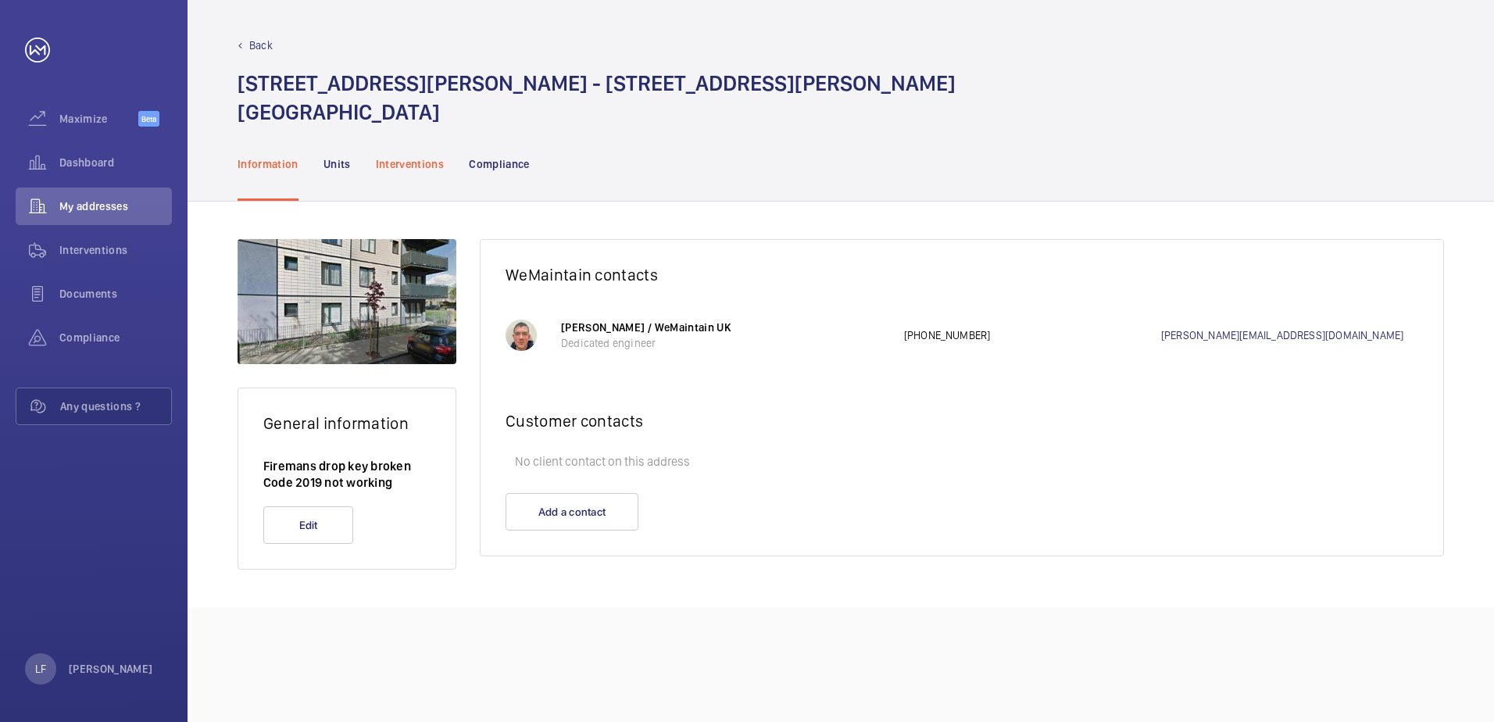
click at [407, 168] on p "Interventions" at bounding box center [410, 164] width 69 height 16
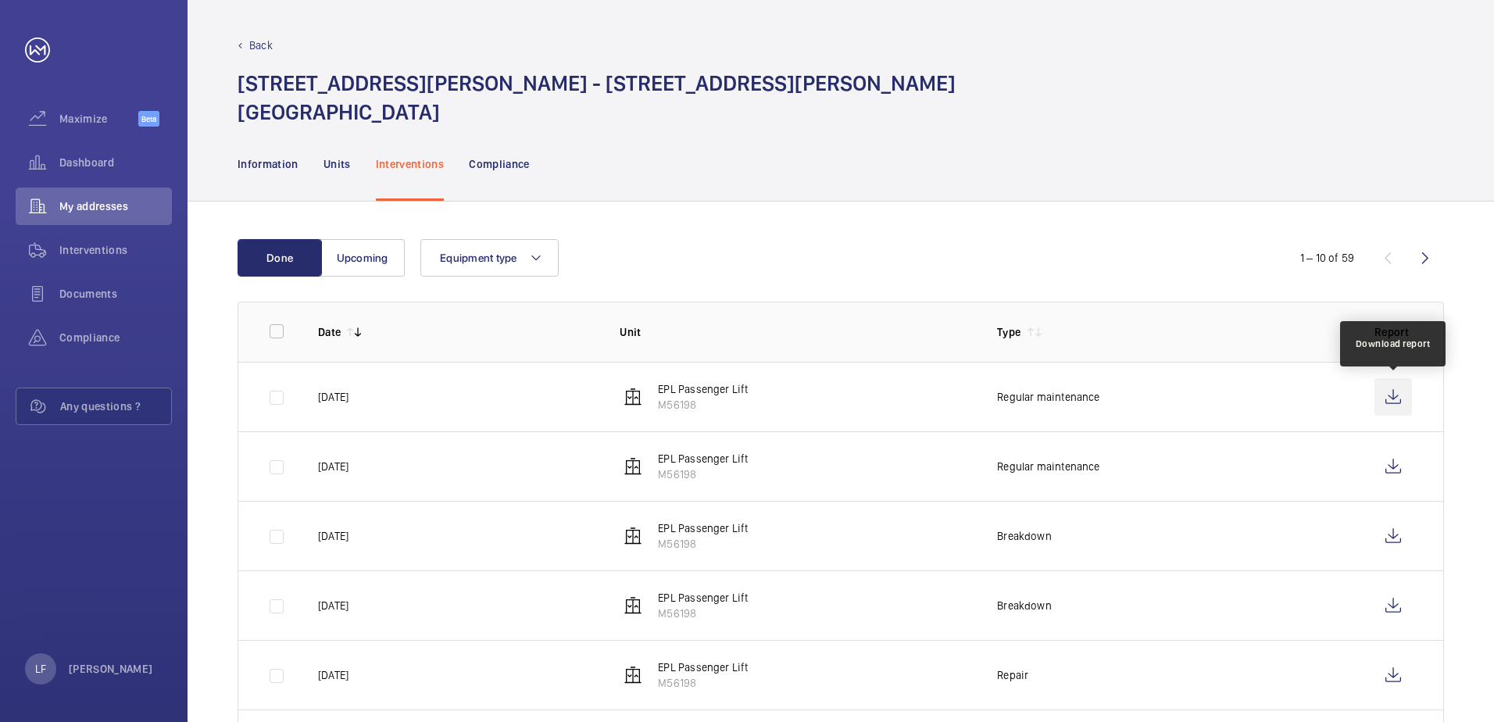
click at [1192, 401] on wm-front-icon-button at bounding box center [1394, 397] width 38 height 38
click at [95, 164] on span "Dashboard" at bounding box center [115, 163] width 113 height 16
